Goal: Communication & Community: Answer question/provide support

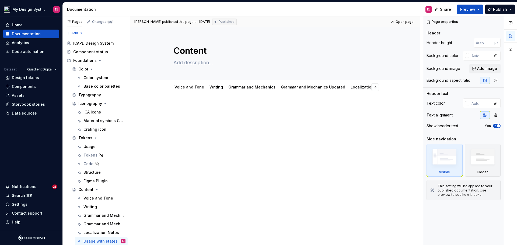
scroll to position [2774, 0]
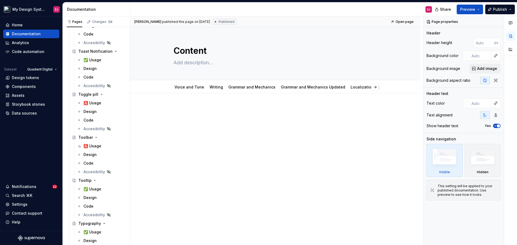
type textarea "*"
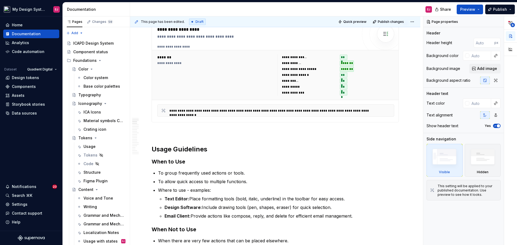
scroll to position [296, 0]
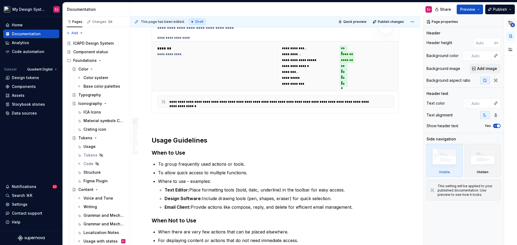
click at [510, 20] on button "6" at bounding box center [511, 23] width 10 height 10
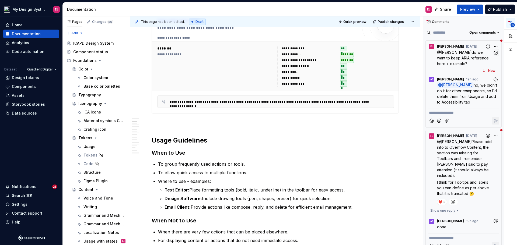
click at [448, 47] on span "[PERSON_NAME]" at bounding box center [450, 46] width 27 height 4
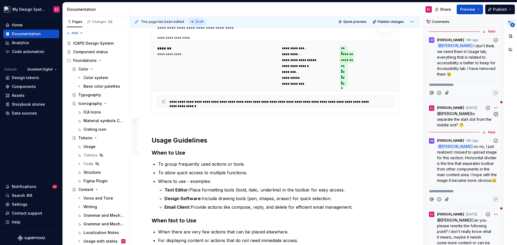
scroll to position [269, 0]
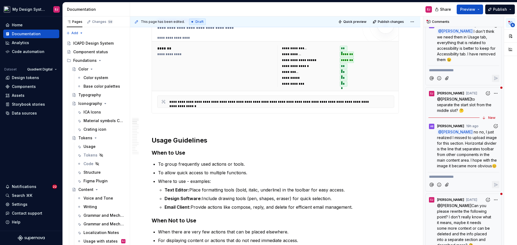
type textarea "*"
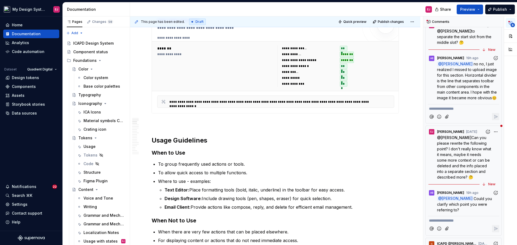
scroll to position [350, 0]
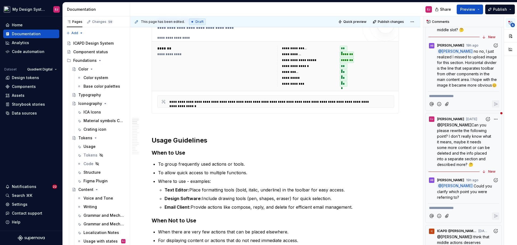
click at [460, 188] on span "[PERSON_NAME]" at bounding box center [457, 186] width 31 height 5
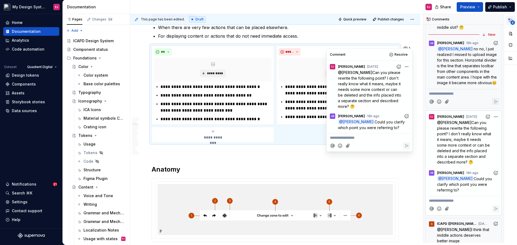
scroll to position [503, 0]
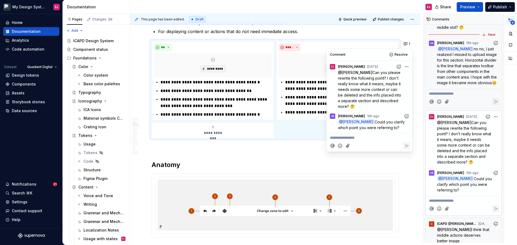
click at [334, 34] on p "For displaying content or actions that do not need immediate access." at bounding box center [278, 31] width 241 height 6
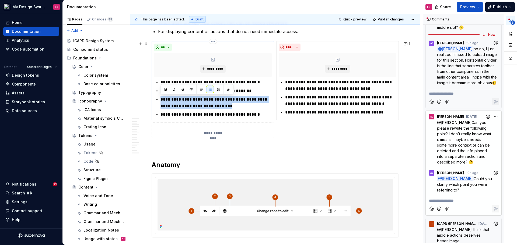
drag, startPoint x: 226, startPoint y: 106, endPoint x: 161, endPoint y: 98, distance: 65.3
click at [161, 98] on p "**********" at bounding box center [215, 102] width 111 height 13
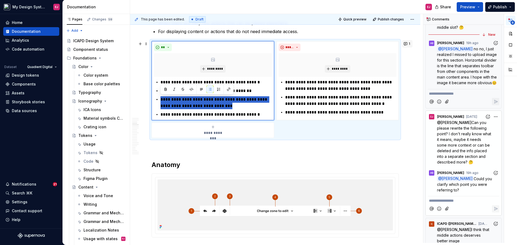
click at [405, 42] on button "1" at bounding box center [407, 44] width 10 height 8
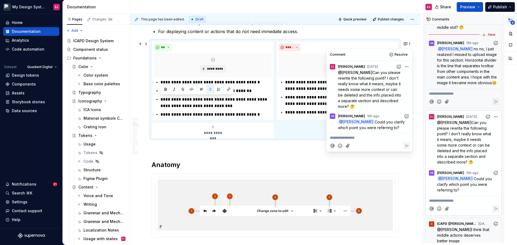
click at [329, 144] on button "Mention someone" at bounding box center [332, 145] width 7 height 7
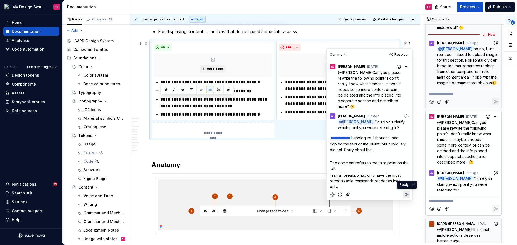
click at [406, 193] on icon "Reply" at bounding box center [406, 194] width 5 height 5
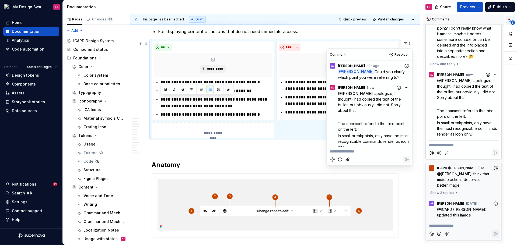
scroll to position [467, 0]
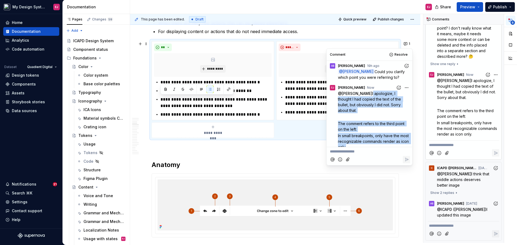
drag, startPoint x: 366, startPoint y: 93, endPoint x: 373, endPoint y: 141, distance: 48.1
click at [373, 141] on div "@ [PERSON_NAME] I apologize, I thought I had copied the text of the bullet, but…" at bounding box center [374, 120] width 72 height 59
copy div "I apologize, I thought I had copied the text of the bullet, but obviously I did…"
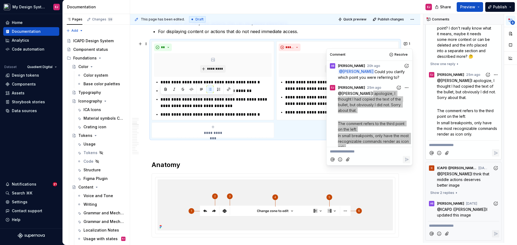
type textarea "*"
